Goal: Transaction & Acquisition: Download file/media

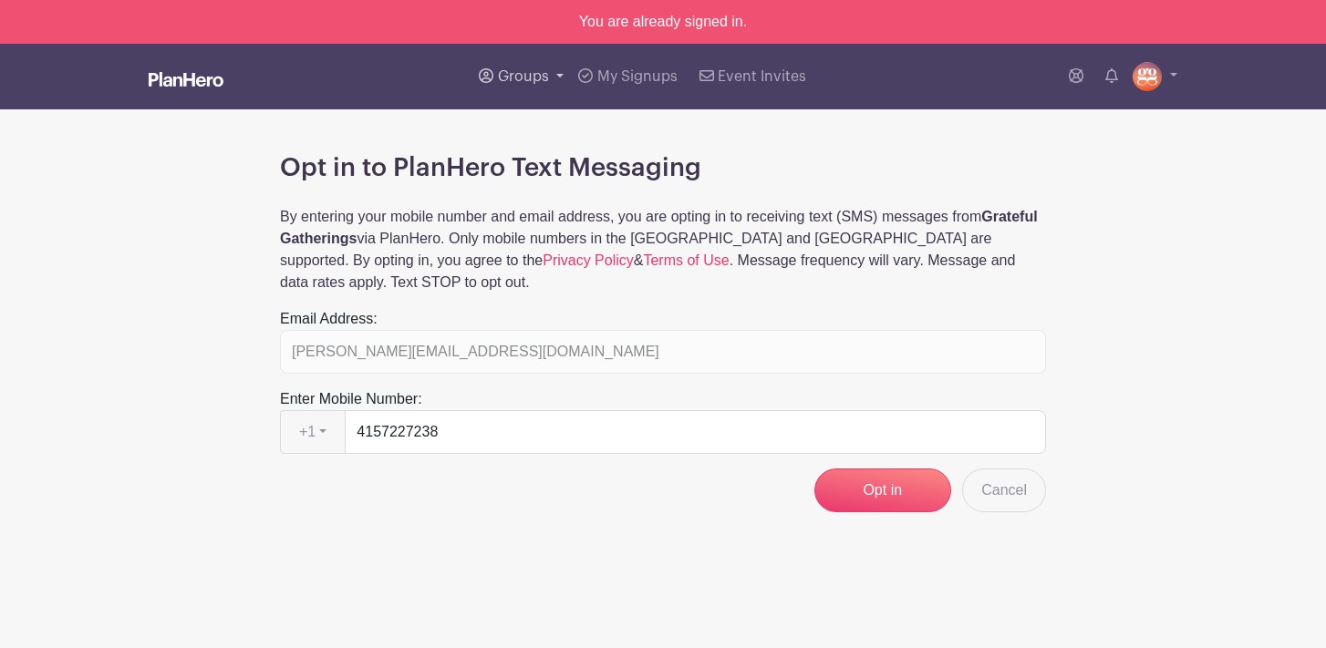
click at [504, 79] on span "Groups" at bounding box center [523, 76] width 51 height 15
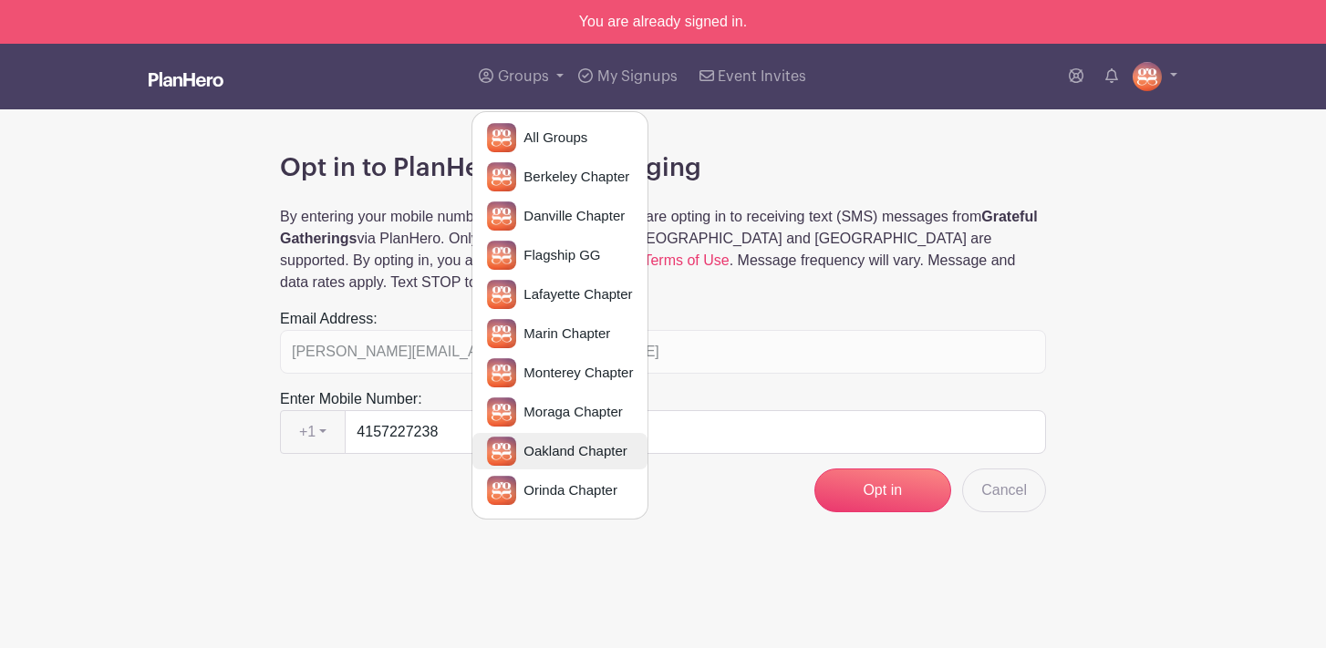
click at [573, 448] on span "Oakland Chapter" at bounding box center [571, 451] width 110 height 21
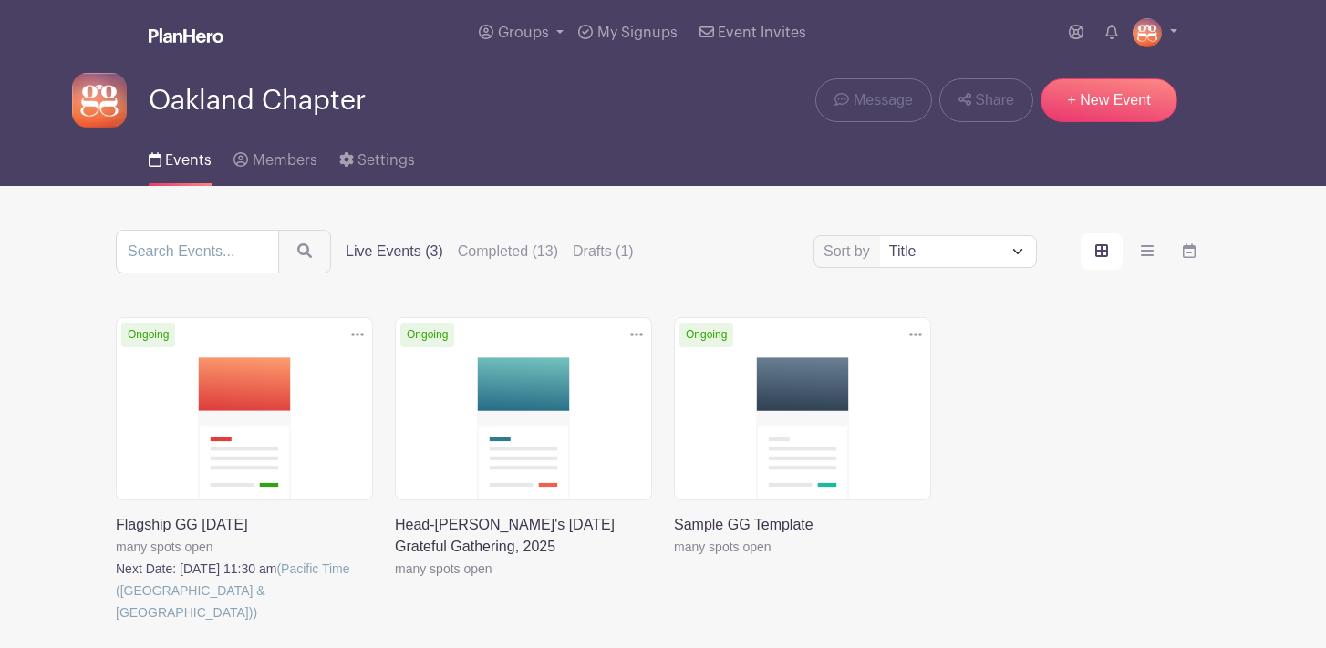
click at [116, 624] on link at bounding box center [116, 624] width 0 height 0
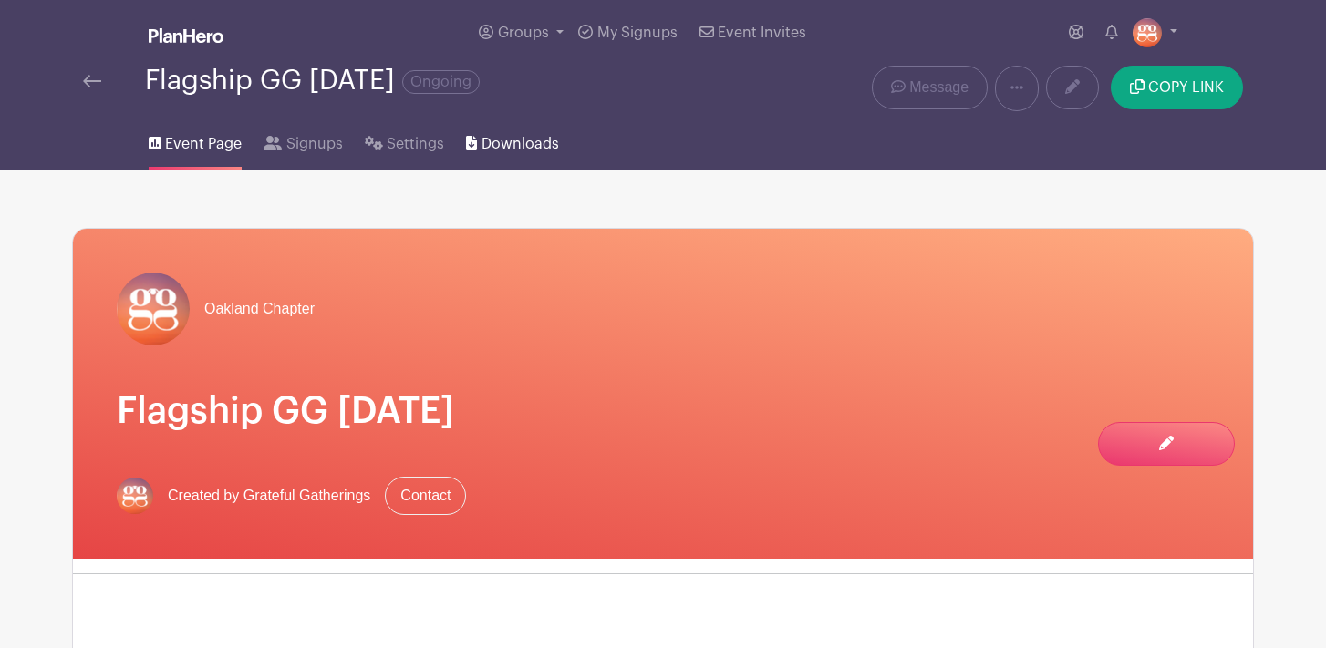
click at [506, 145] on span "Downloads" at bounding box center [520, 144] width 78 height 22
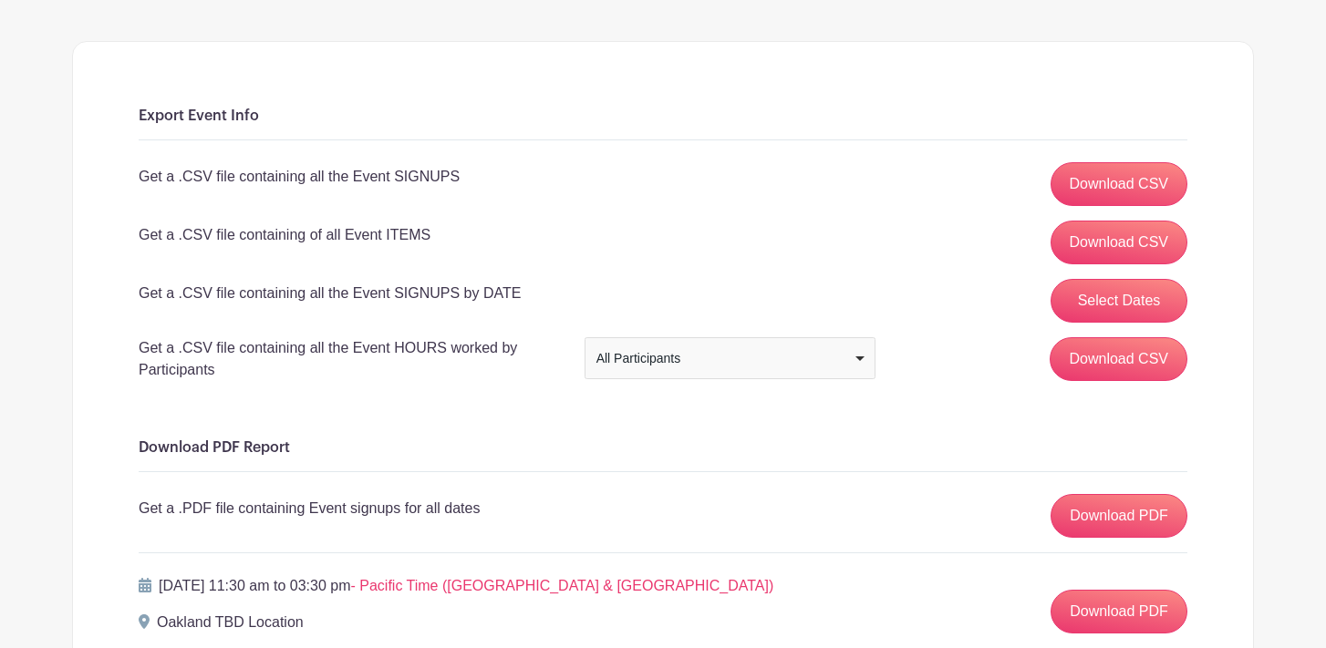
scroll to position [188, 0]
click at [1114, 231] on link "Download CSV" at bounding box center [1119, 242] width 138 height 44
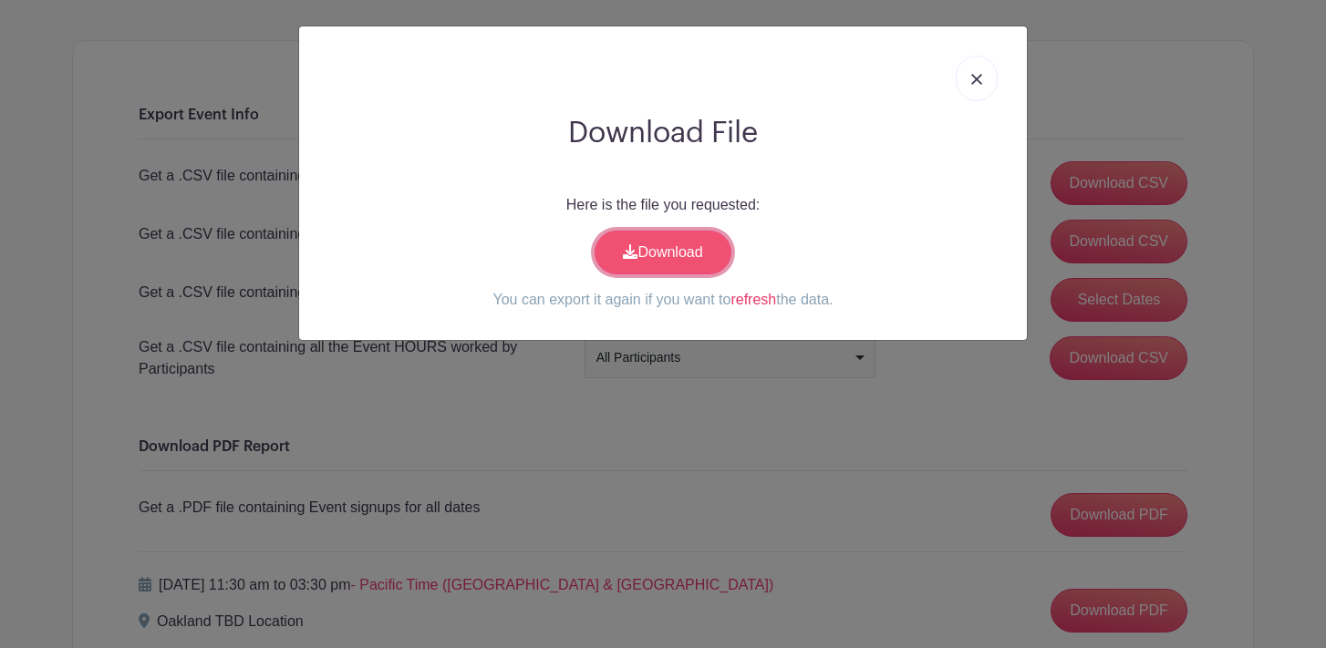
click at [695, 272] on link "Download" at bounding box center [662, 253] width 137 height 44
click at [977, 80] on img at bounding box center [976, 79] width 11 height 11
